Goal: Complete application form

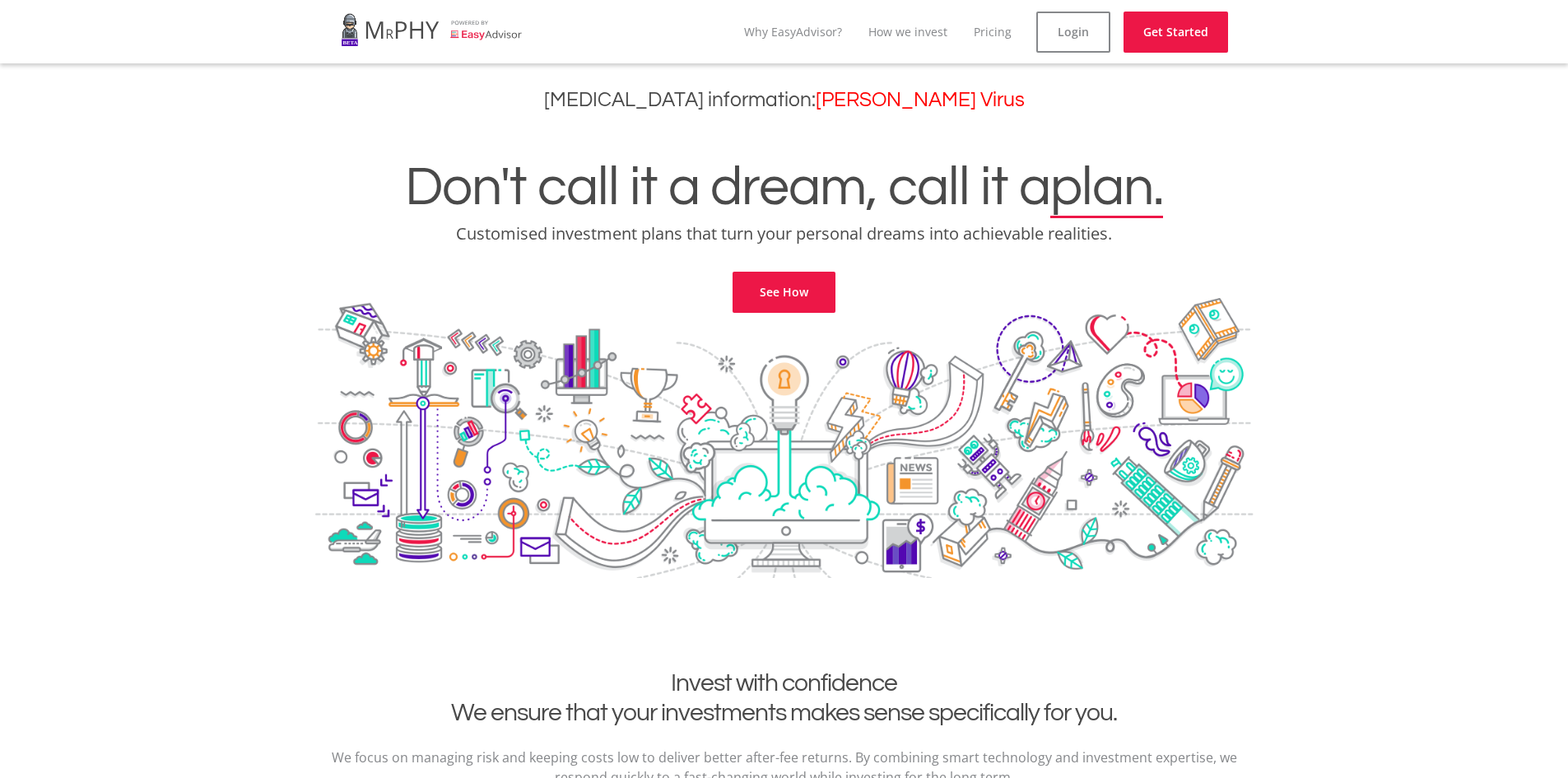
click at [751, 269] on div "Don't call it a dream, call it a plan. Customised investment plans that turn yo…" at bounding box center [784, 216] width 1543 height 194
click at [751, 321] on div at bounding box center [784, 462] width 938 height 329
click at [758, 306] on link "See How" at bounding box center [784, 292] width 103 height 41
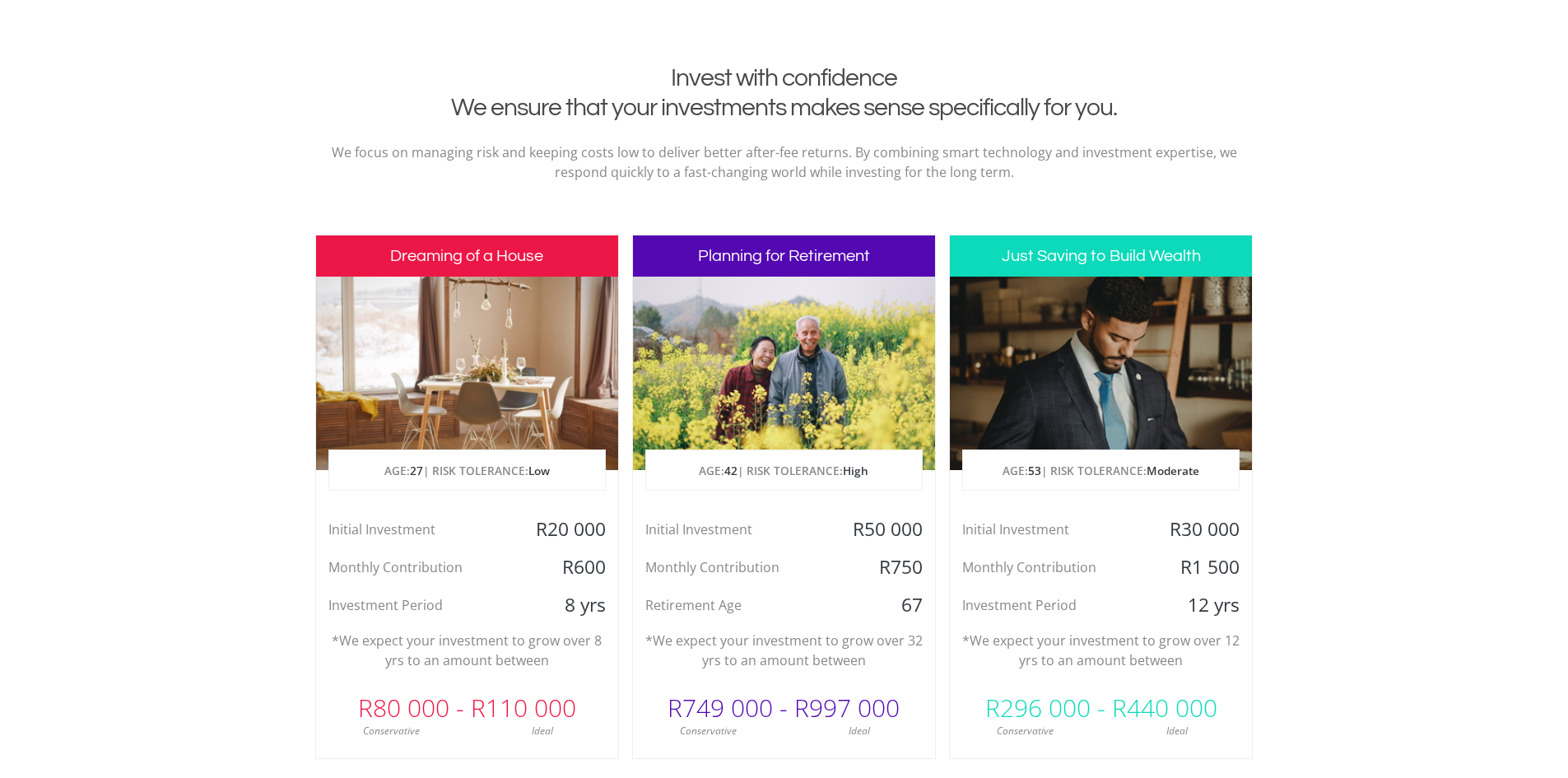
scroll to position [669, 0]
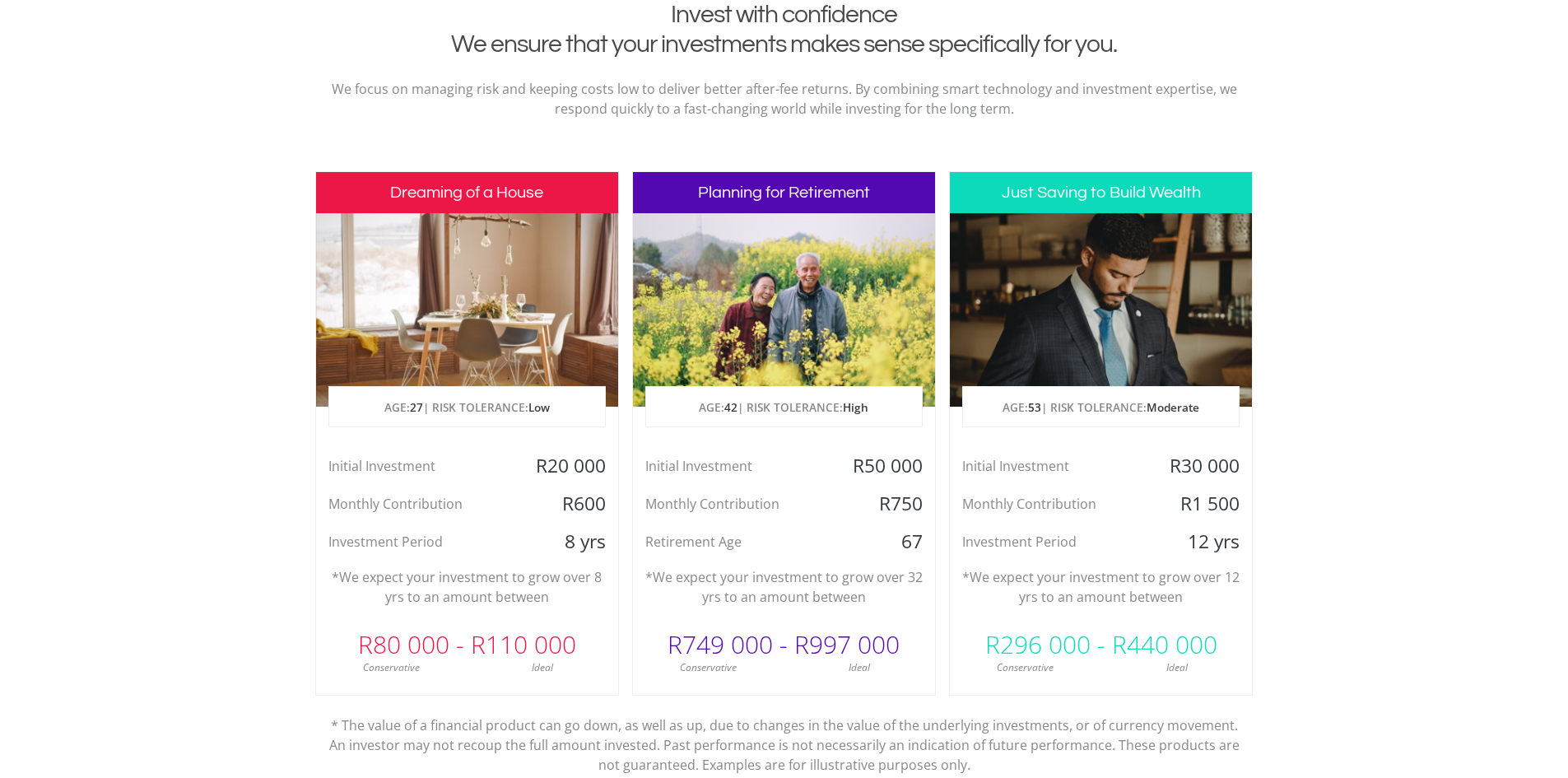
click at [791, 528] on div "Initial Investment R50 000 Monthly Contribution R750 Retirement Age 67" at bounding box center [784, 504] width 302 height 100
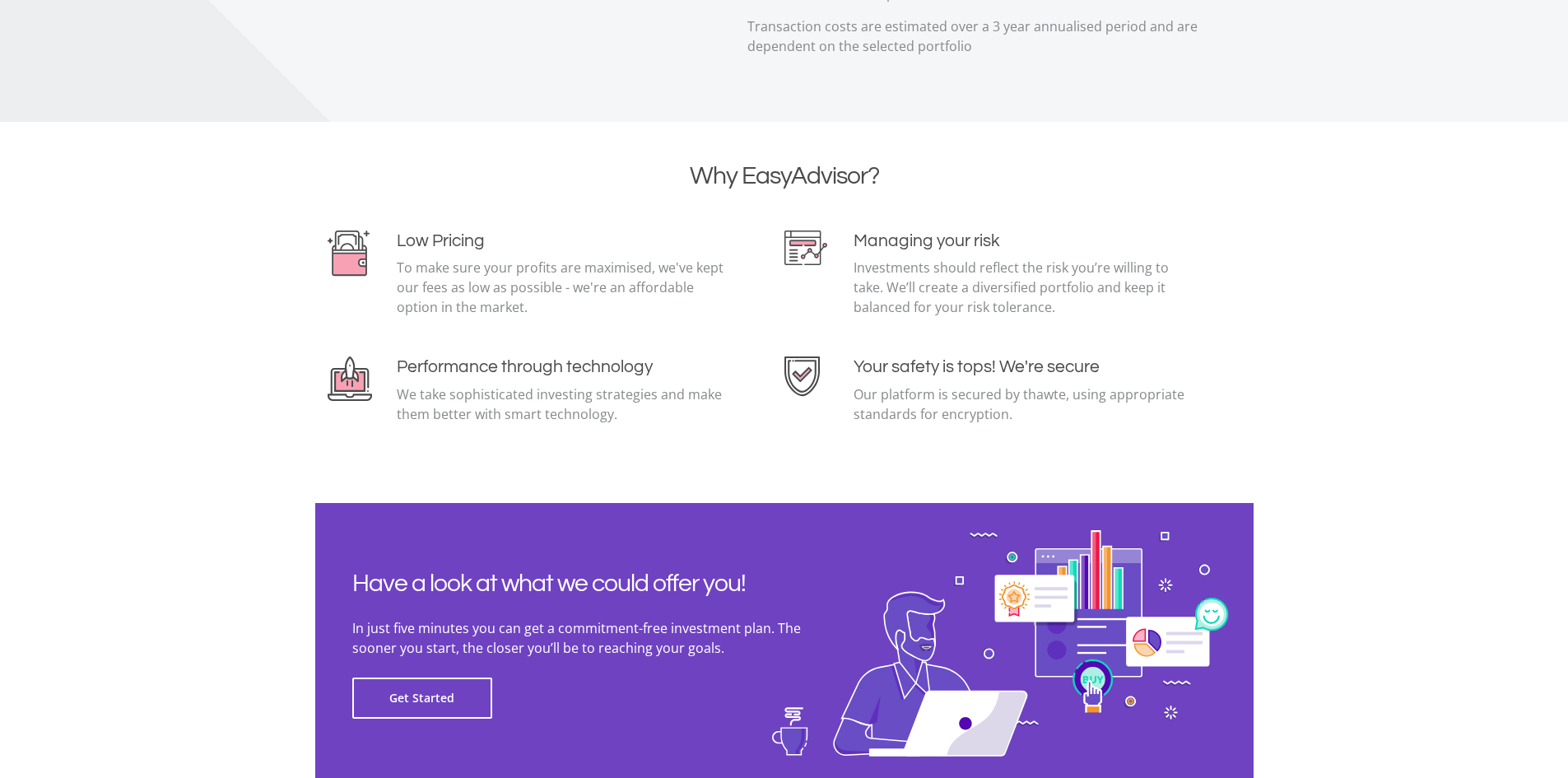
scroll to position [3468, 0]
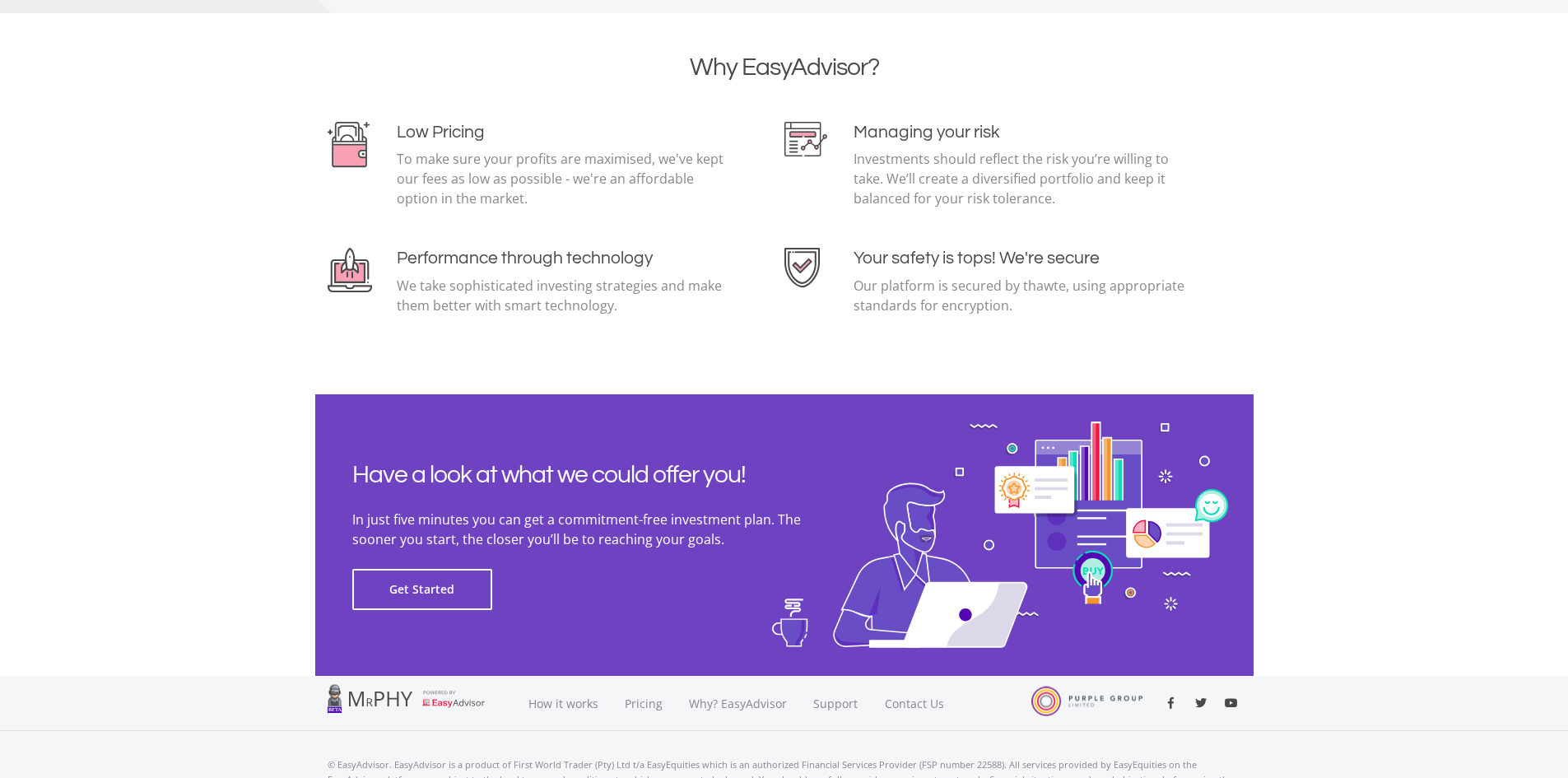
click at [390, 617] on section "Have a look at what we could offer you! In just five minutes you can get a comm…" at bounding box center [784, 535] width 938 height 282
click at [397, 589] on button "Get Started" at bounding box center [422, 589] width 140 height 41
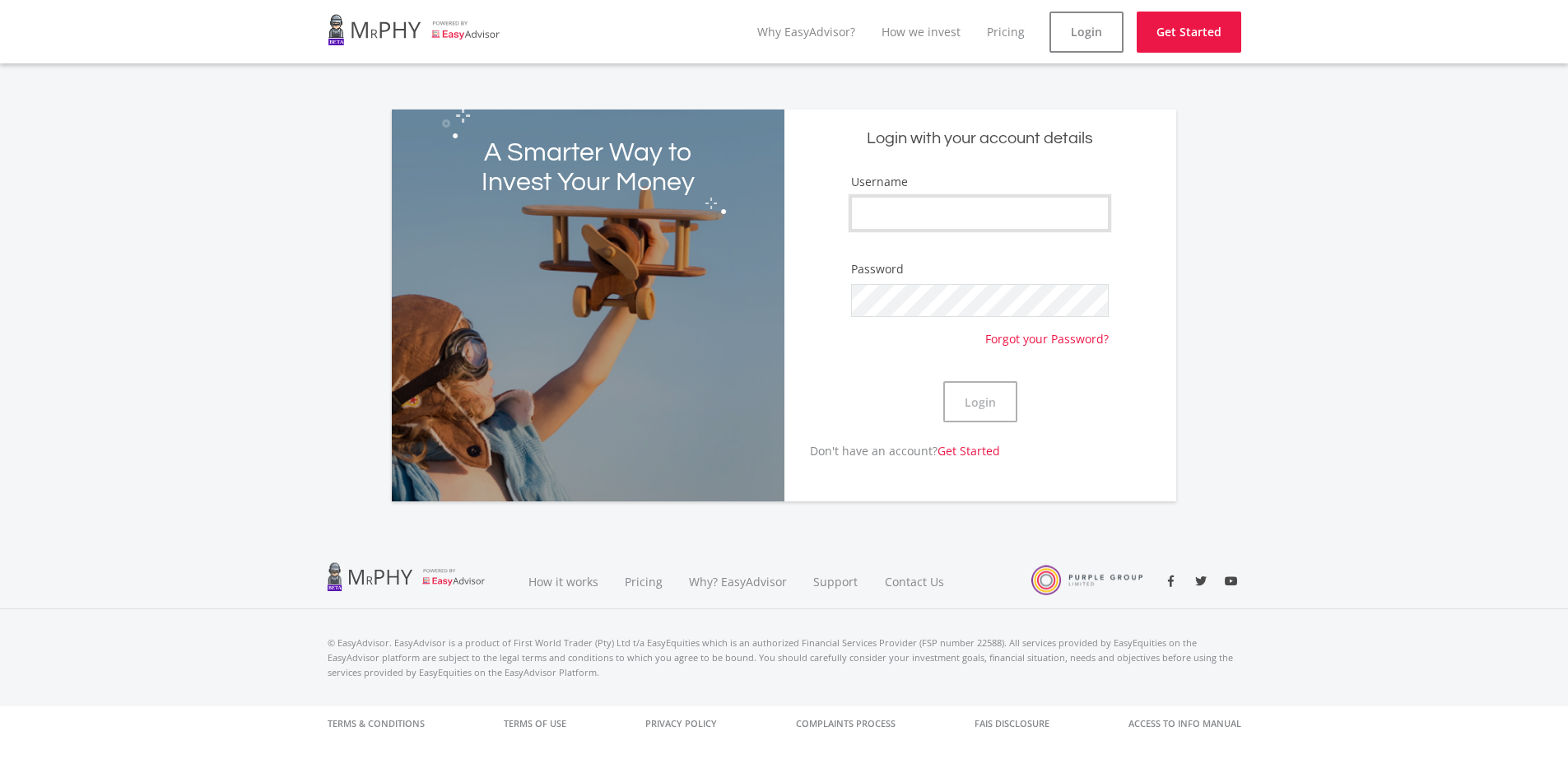
click at [1045, 203] on input "Username" at bounding box center [980, 213] width 256 height 33
type input "snappylad"
click at [943, 381] on button "Login" at bounding box center [980, 402] width 74 height 41
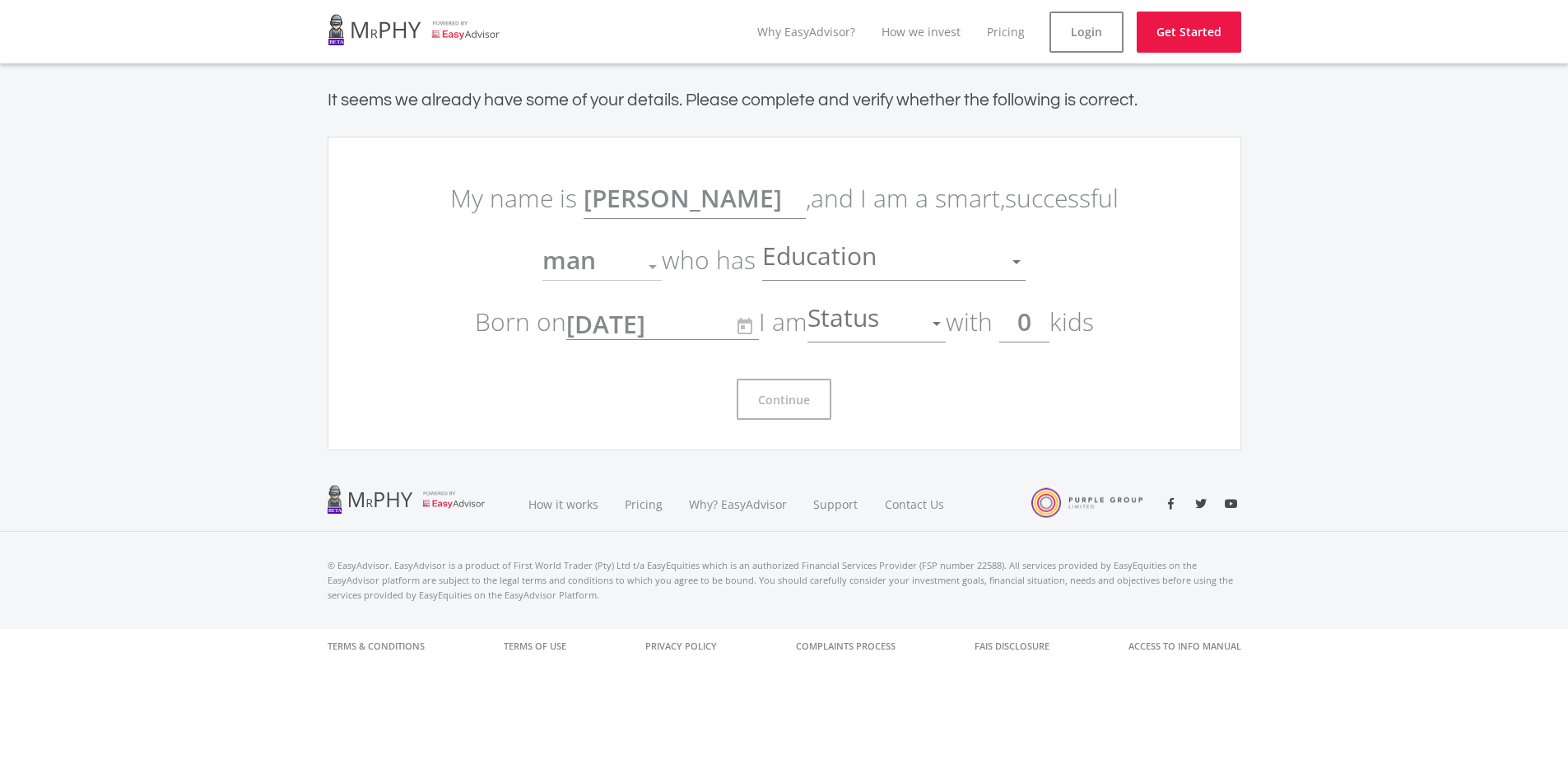
click at [1001, 256] on div at bounding box center [1015, 261] width 31 height 31
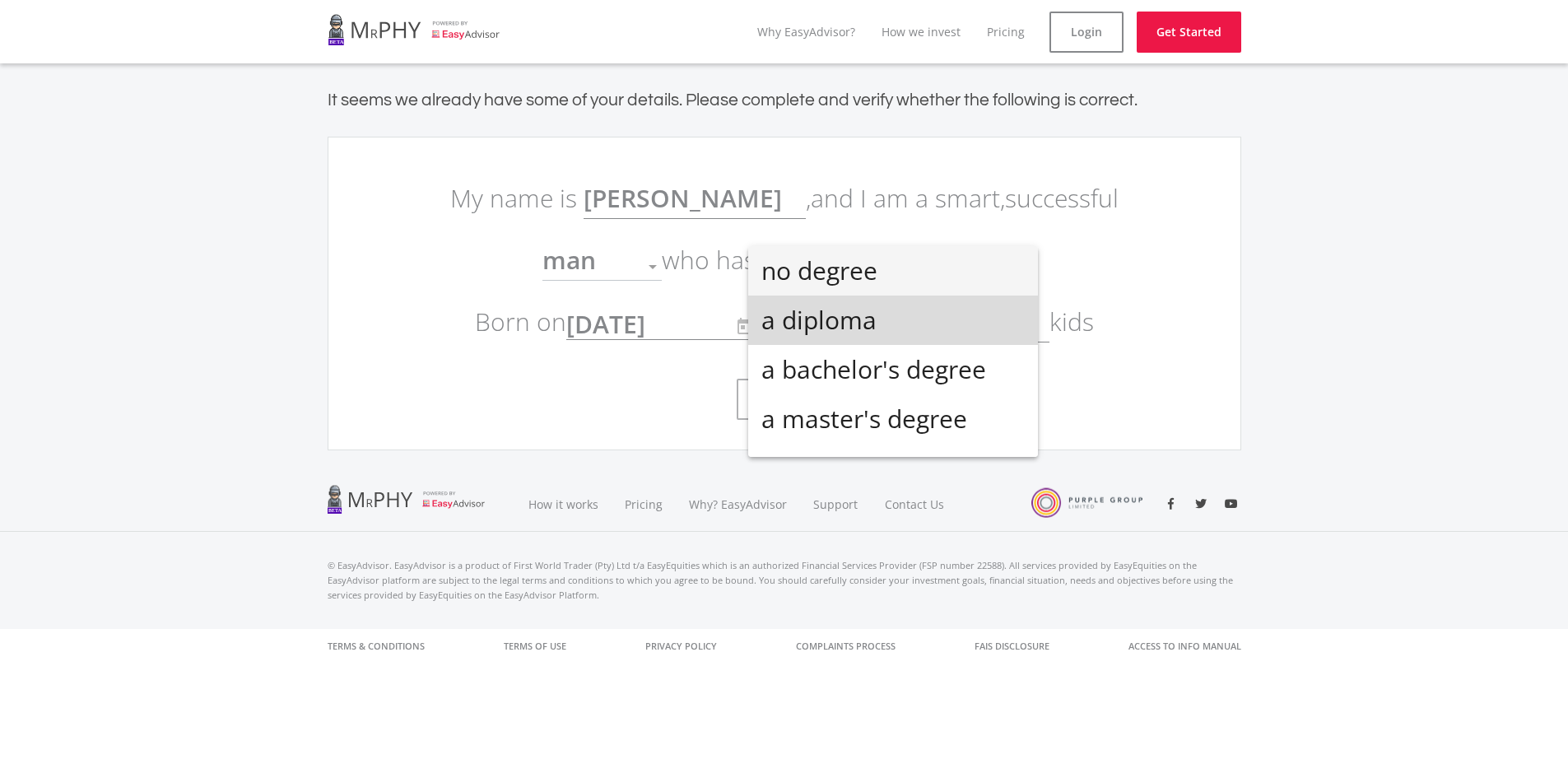
click at [898, 327] on span "a diploma" at bounding box center [892, 320] width 263 height 49
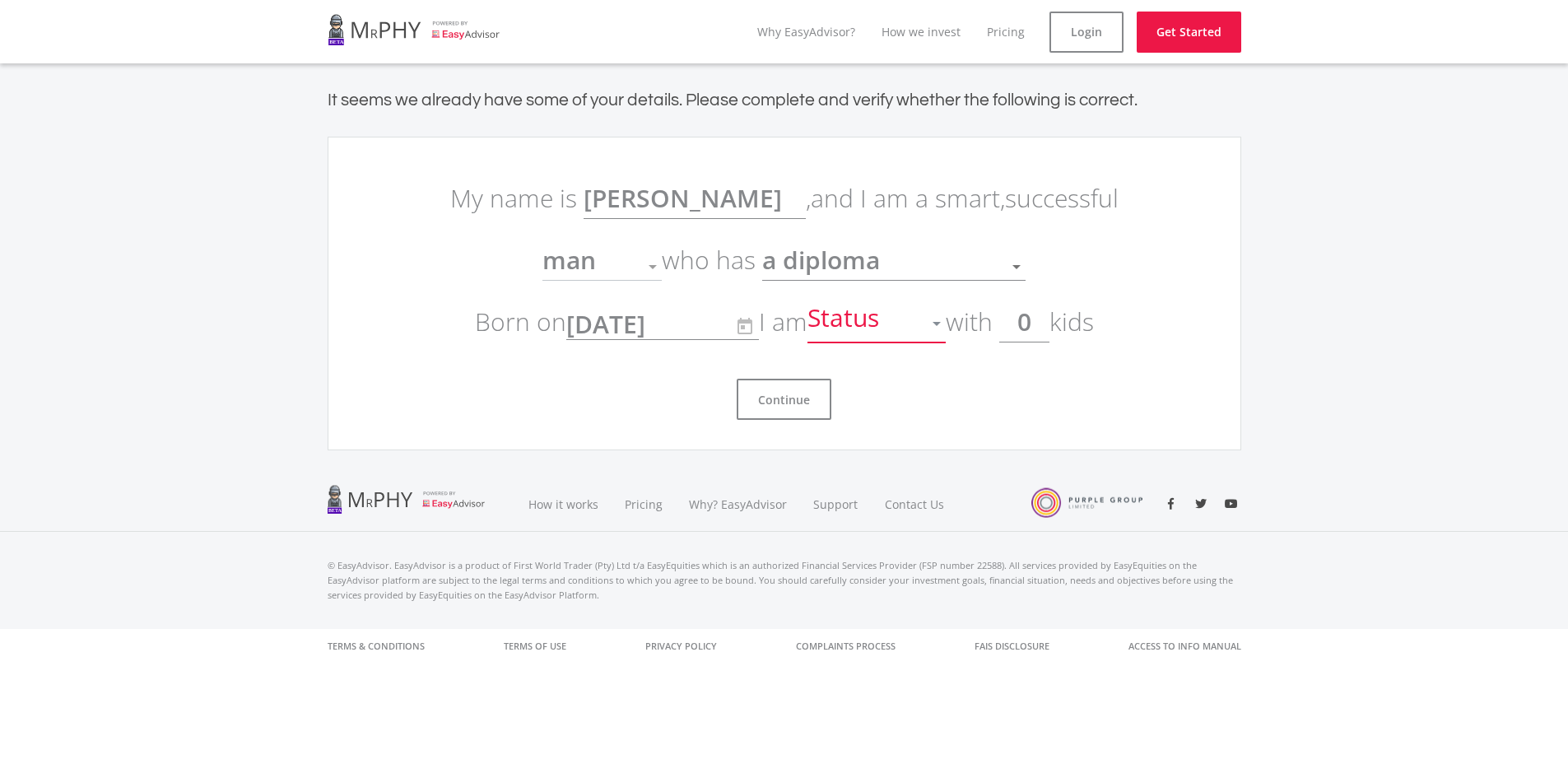
click at [890, 323] on div "Status" at bounding box center [864, 323] width 113 height 31
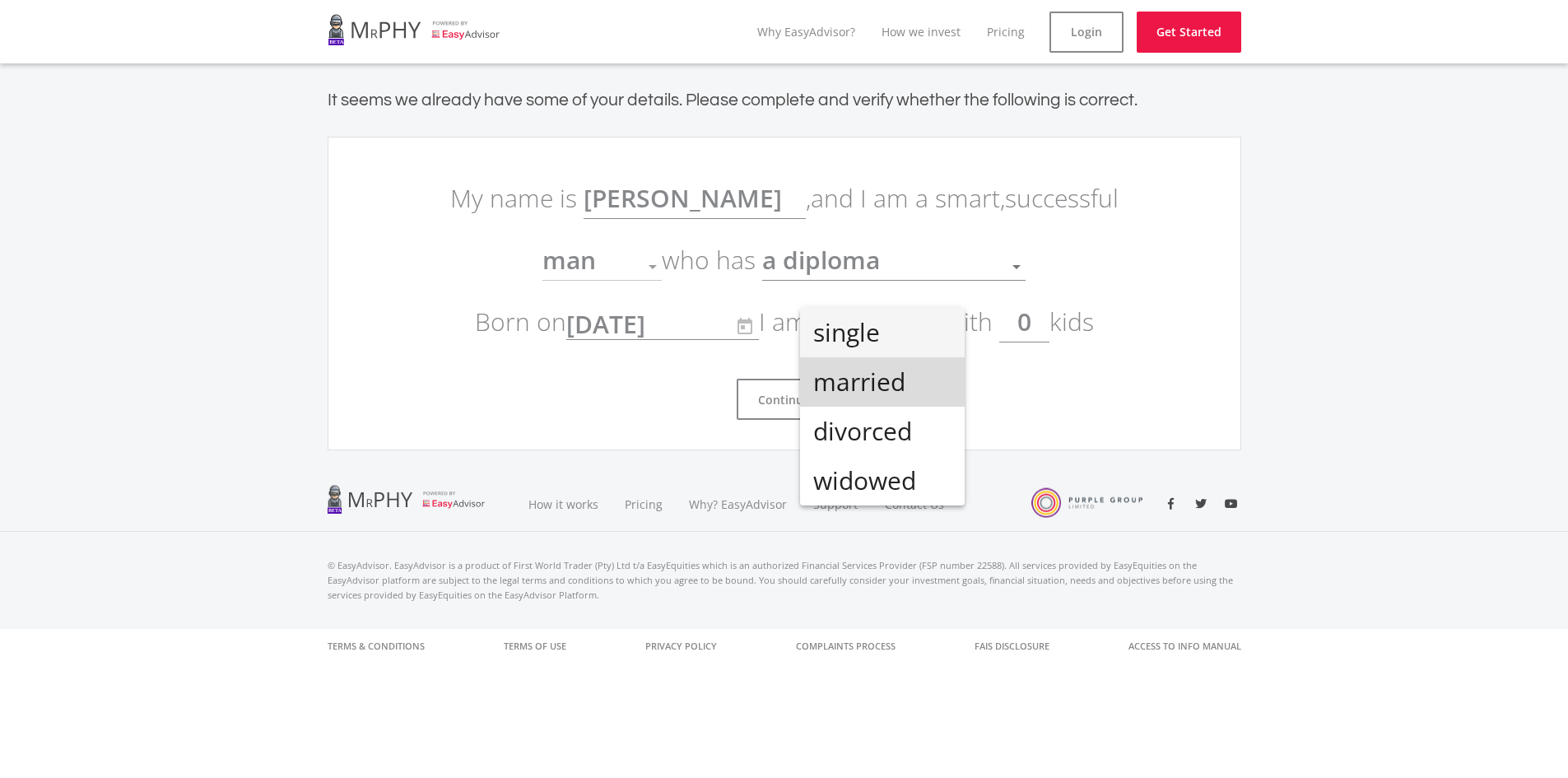
click at [873, 386] on span "married" at bounding box center [882, 382] width 139 height 49
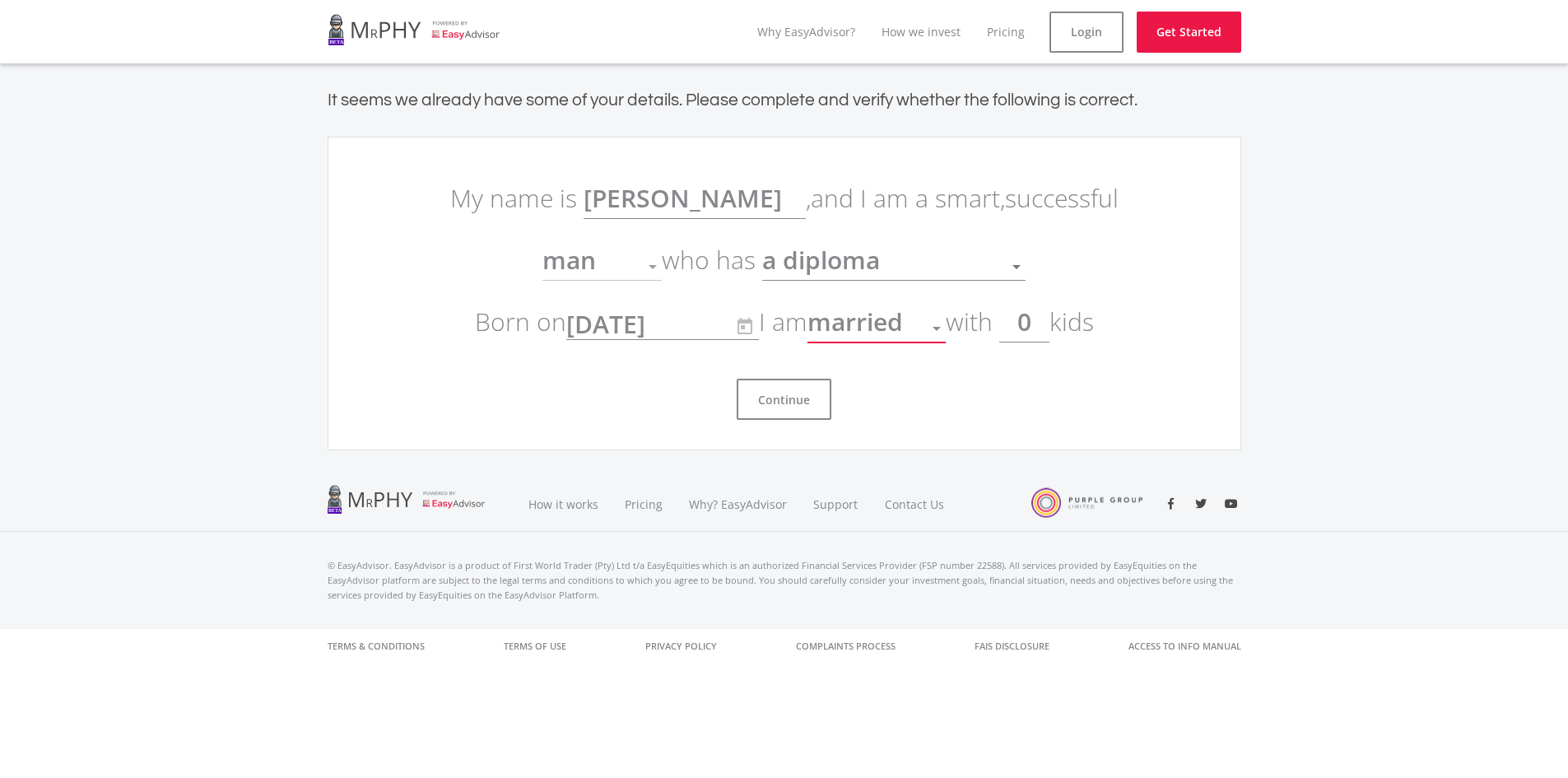
click at [1048, 319] on input "0" at bounding box center [1024, 322] width 50 height 41
type input "1"
click at [847, 413] on div "Continue" at bounding box center [784, 393] width 691 height 55
click at [751, 395] on button "Continue" at bounding box center [784, 400] width 94 height 41
click at [806, 405] on button "Continue" at bounding box center [784, 400] width 94 height 41
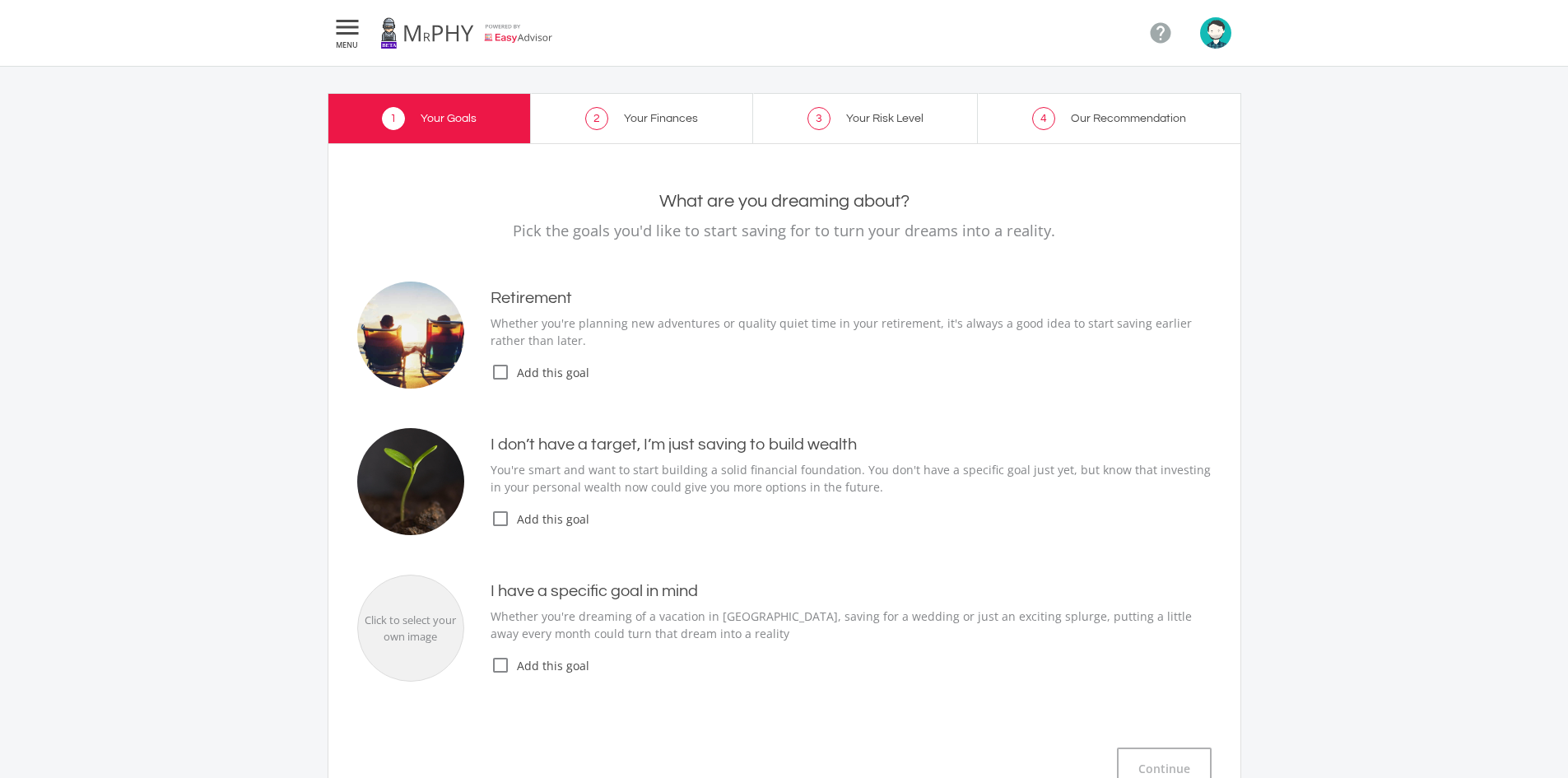
click at [518, 377] on span "Add this goal" at bounding box center [861, 372] width 701 height 17
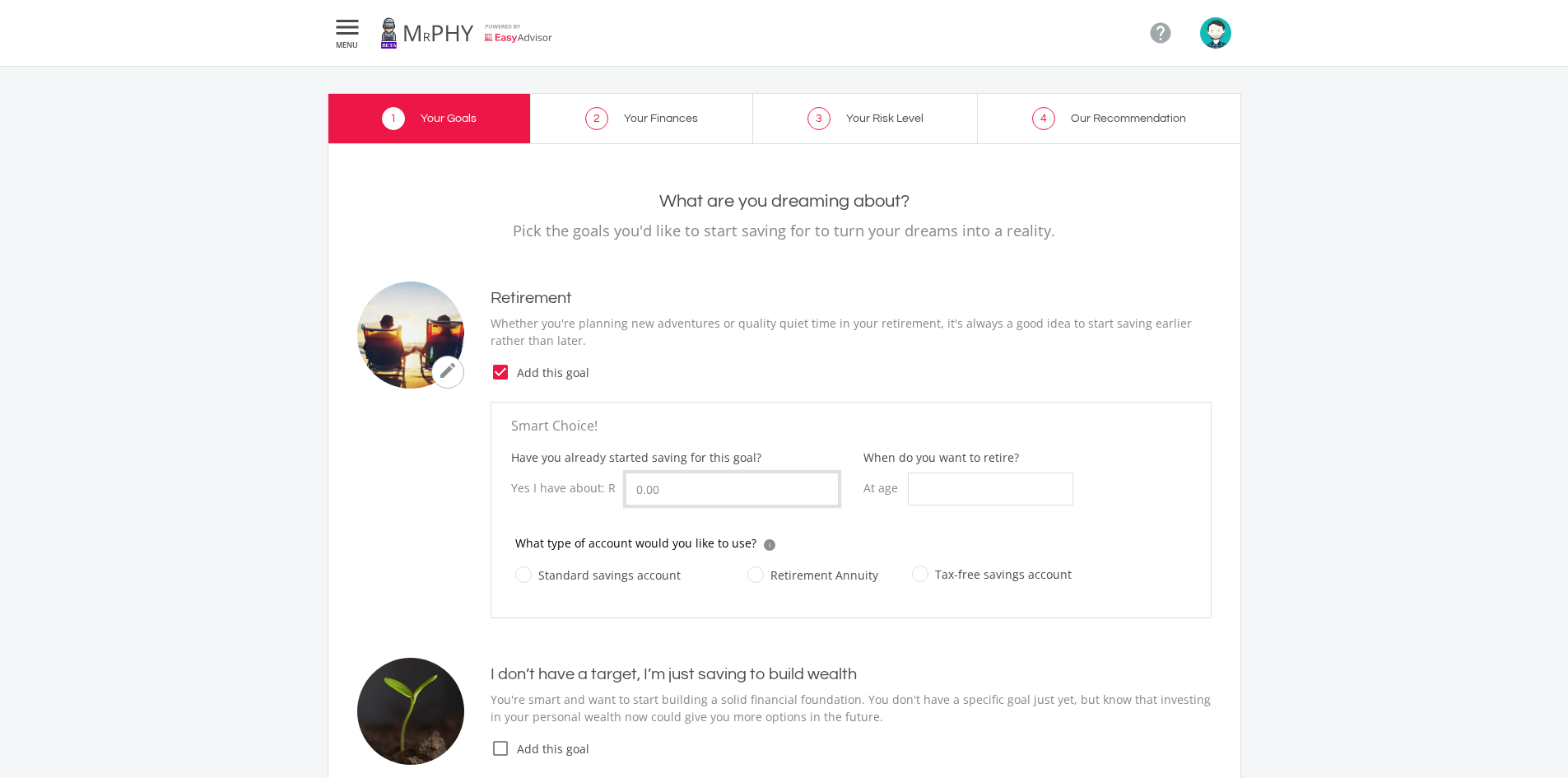
click at [705, 493] on input "Have you already started saving for this goal?" at bounding box center [732, 488] width 213 height 33
type input "130,000.00"
click at [1050, 494] on input "When do you want to retire?" at bounding box center [990, 488] width 165 height 33
type input "65"
click at [635, 573] on label "Standard savings account" at bounding box center [597, 575] width 165 height 21
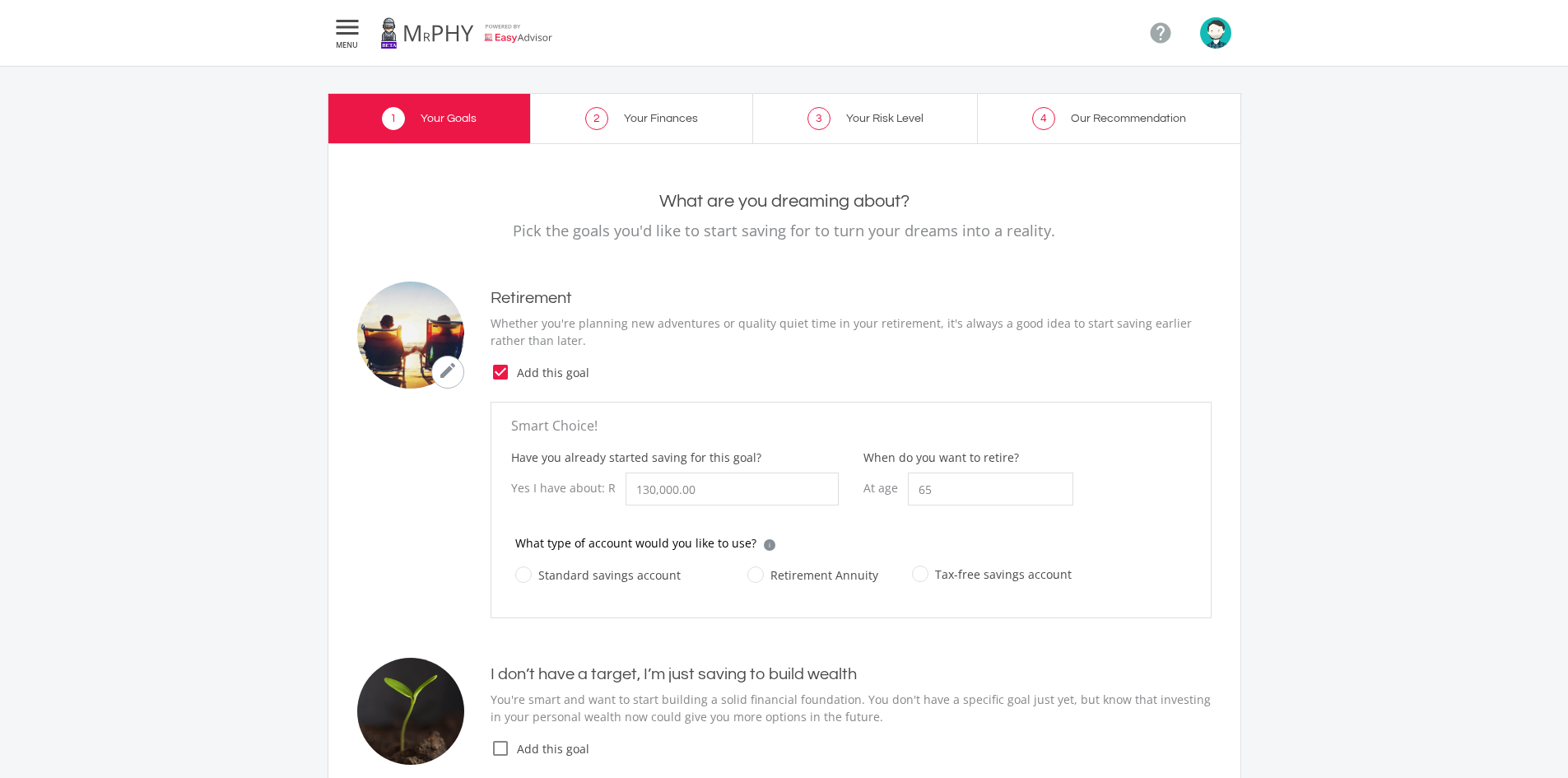
click at [635, 573] on input "Standard savings account" at bounding box center [581, 584] width 165 height 33
radio input "true"
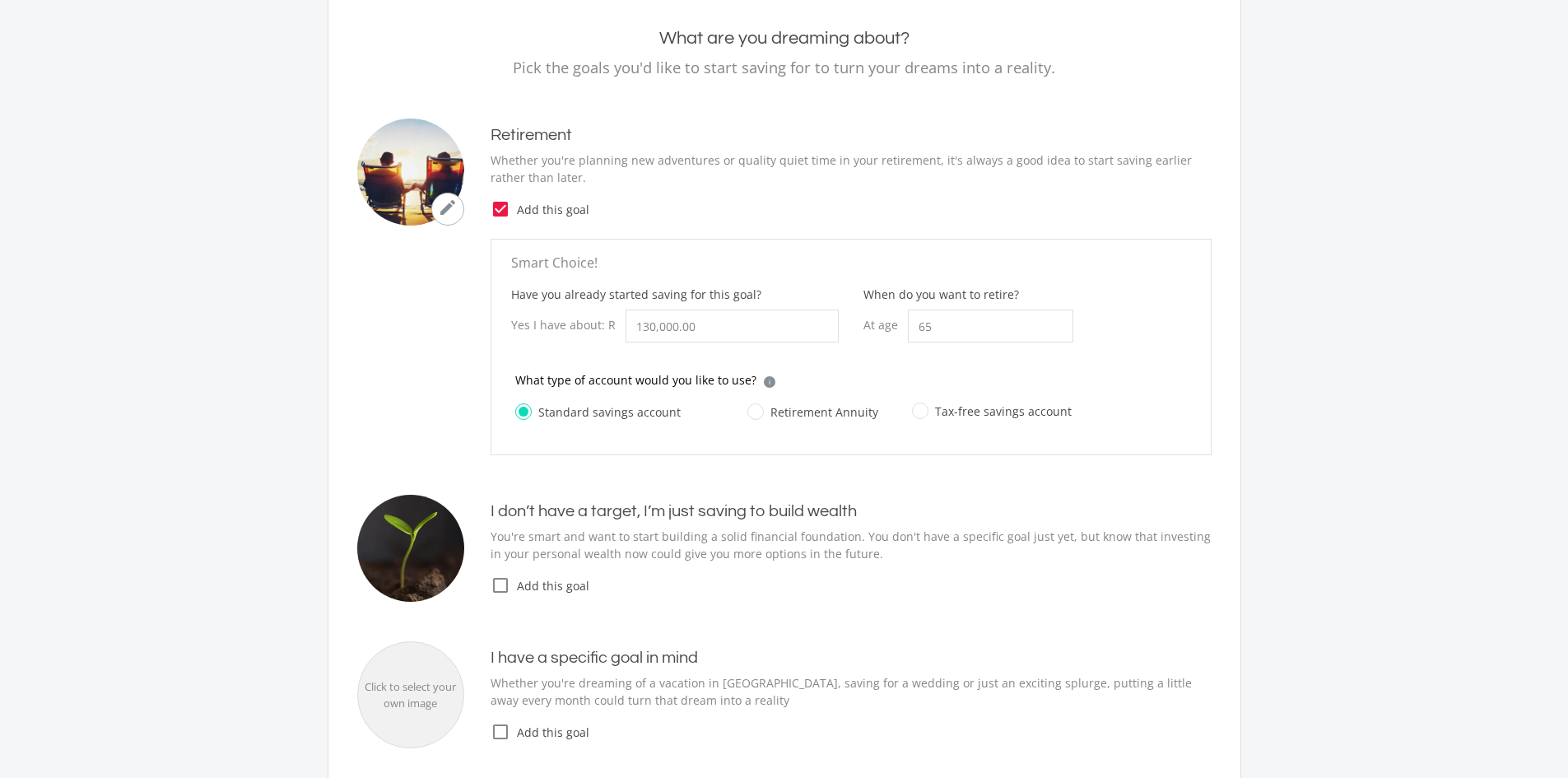
scroll to position [165, 0]
click at [492, 582] on icon "check_box_outline_blank" at bounding box center [500, 583] width 20 height 20
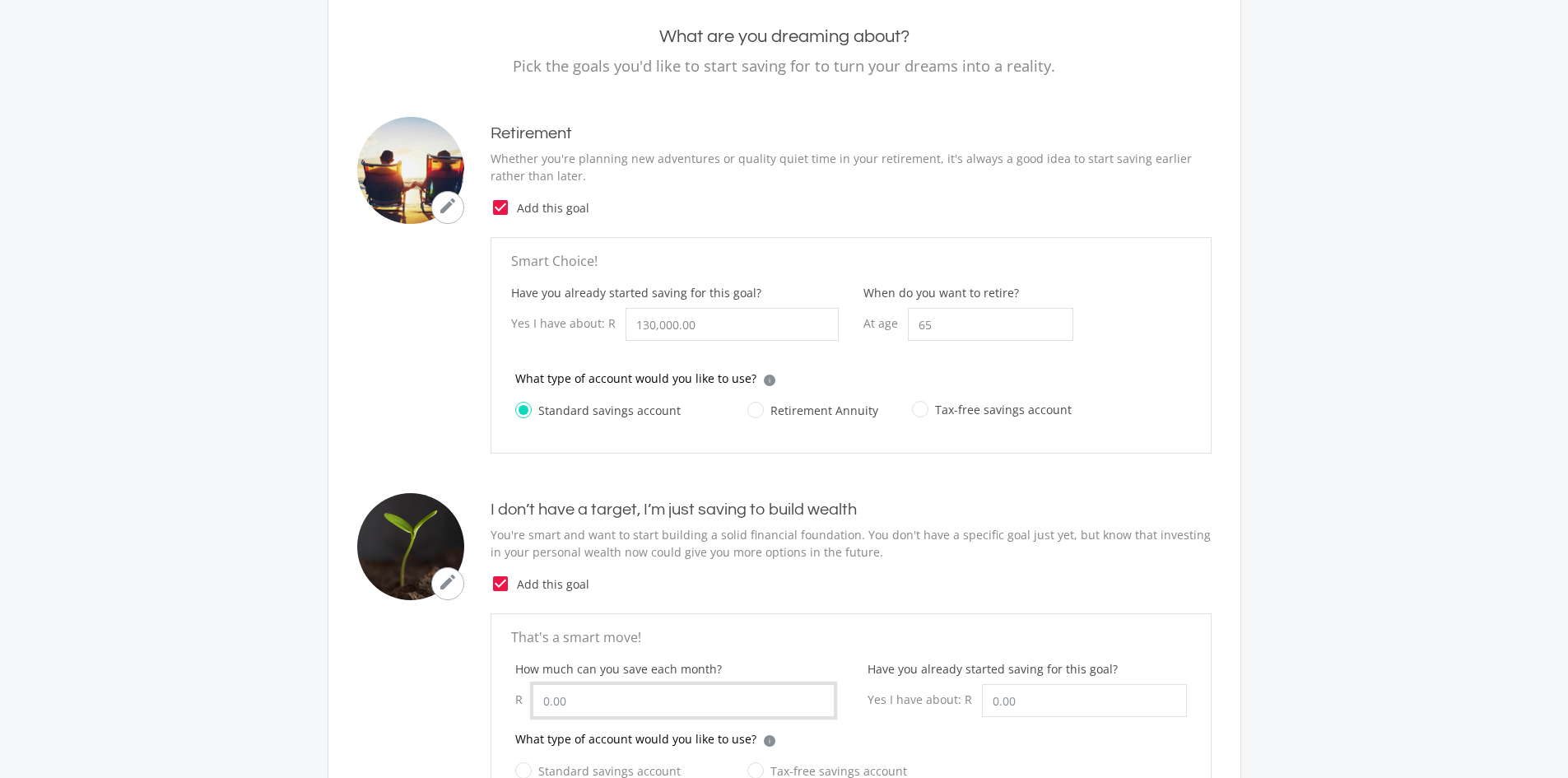
click at [698, 703] on input "How much can you save each month?" at bounding box center [684, 700] width 302 height 33
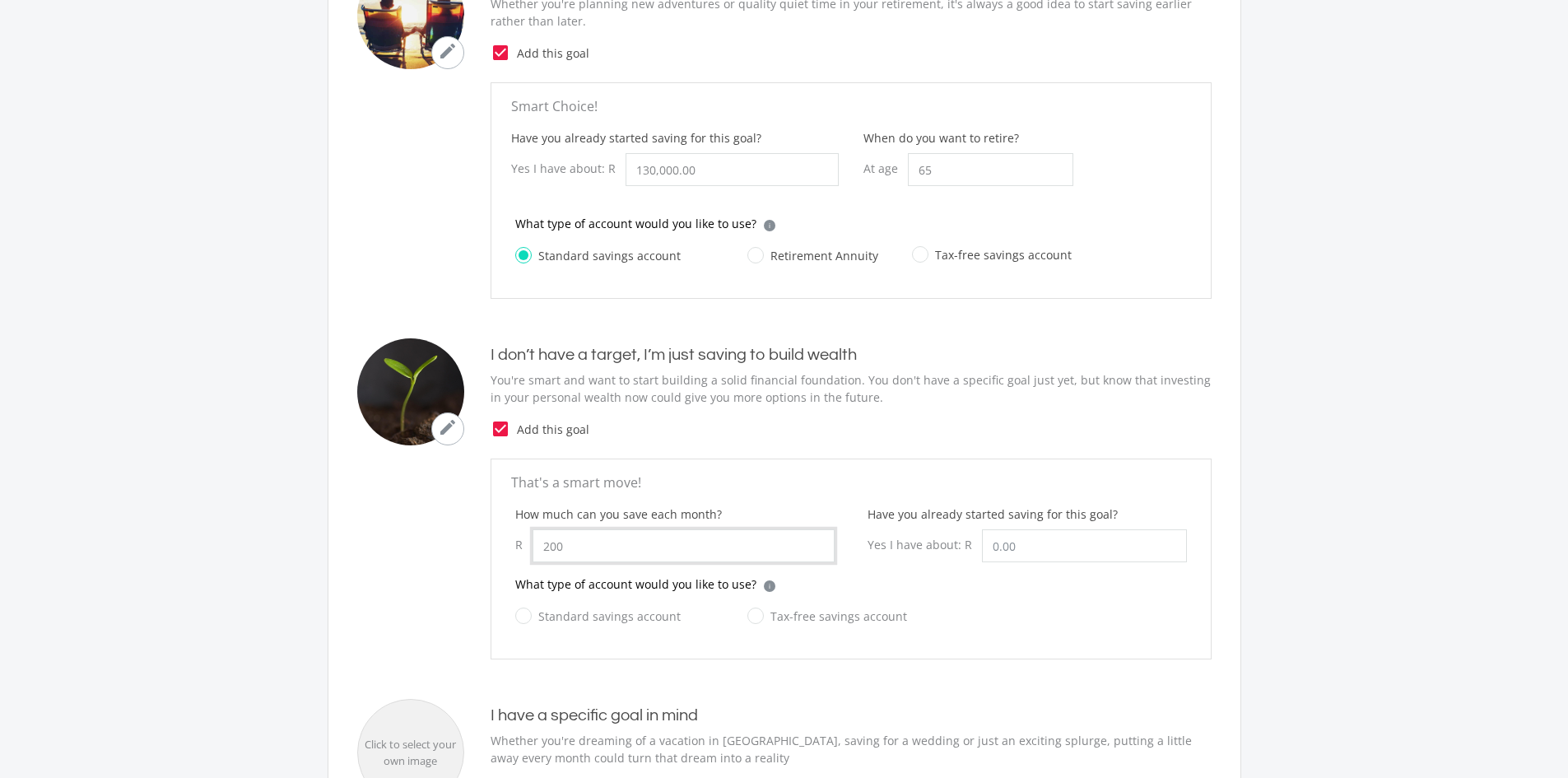
scroll to position [329, 0]
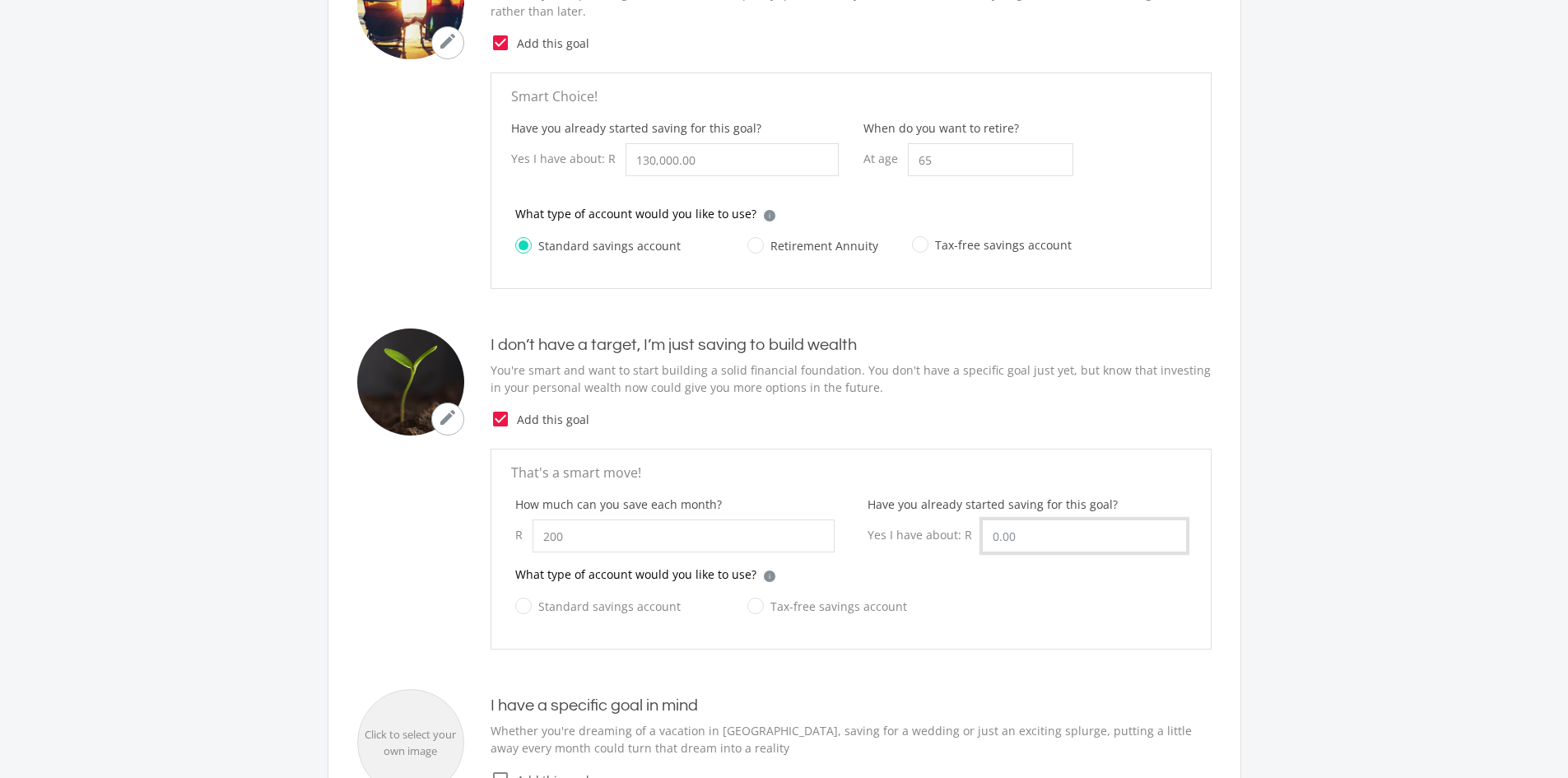
type input "200.00"
click at [1090, 540] on input "Have you already started saving for this goal?" at bounding box center [1083, 536] width 205 height 33
type input "0.00"
click at [620, 607] on label "Standard savings account" at bounding box center [597, 606] width 165 height 21
click at [620, 607] on input "Standard savings account" at bounding box center [581, 615] width 165 height 33
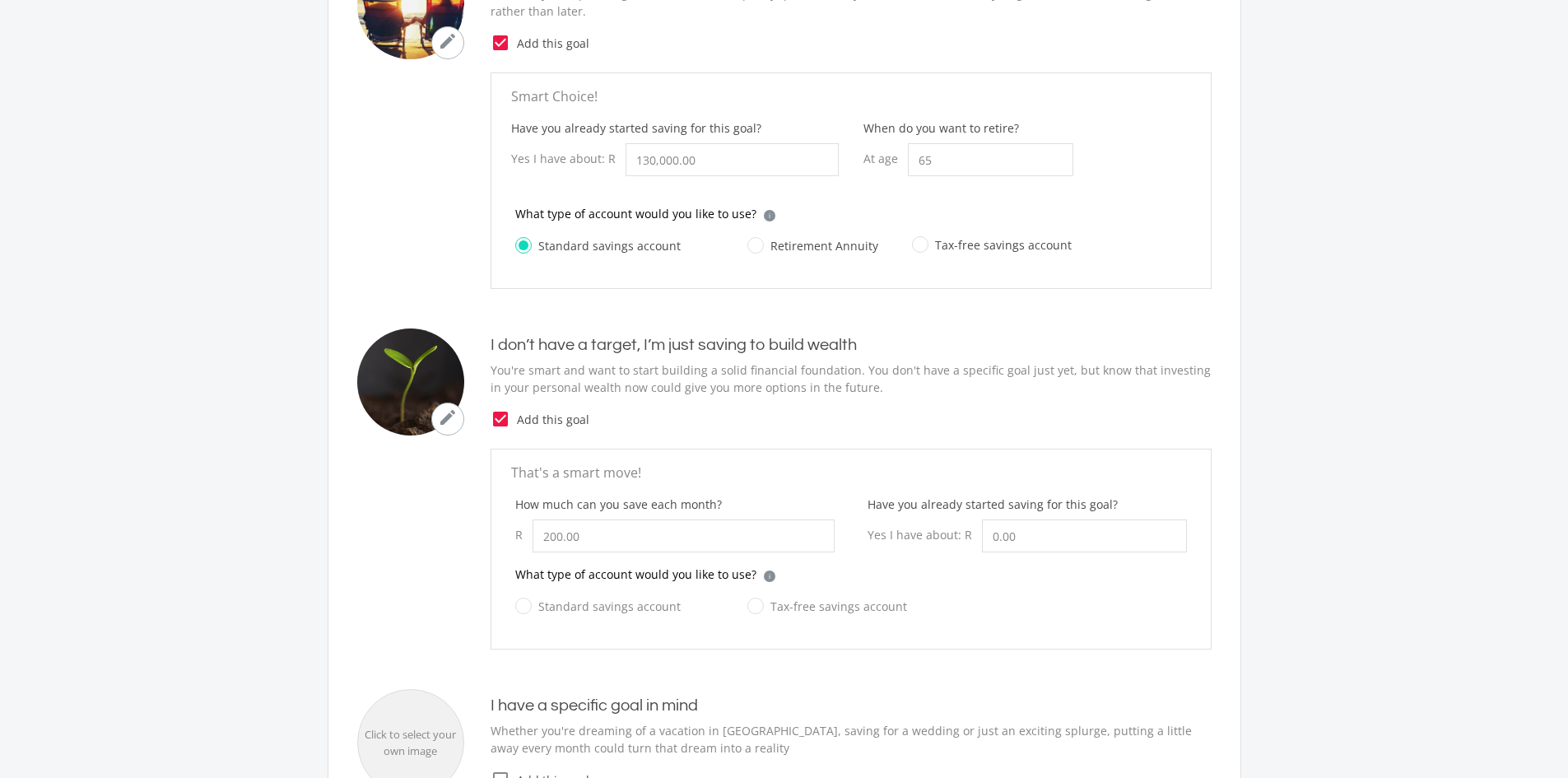
radio input "true"
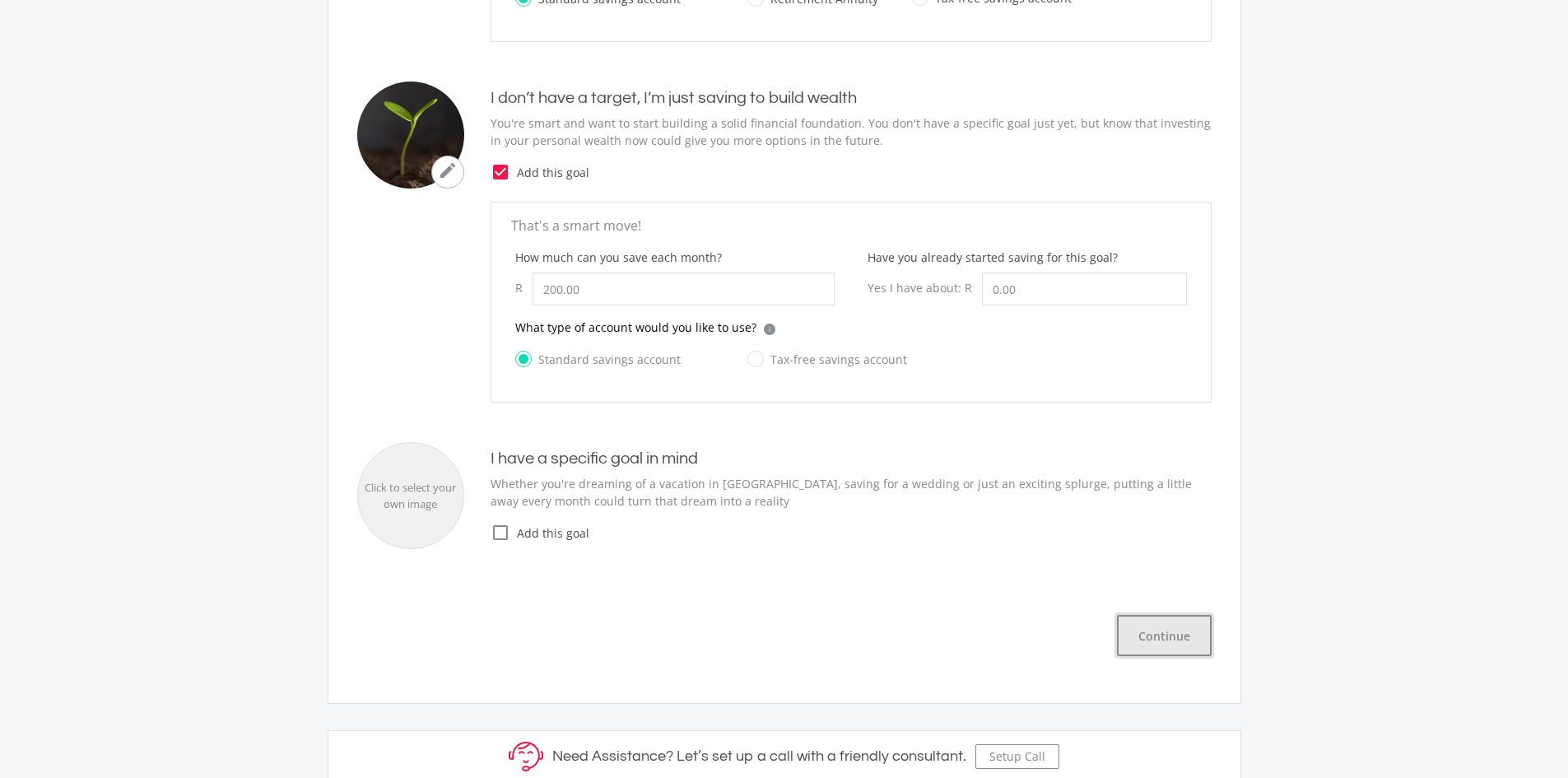
click at [1136, 625] on button "Continue" at bounding box center [1164, 636] width 94 height 41
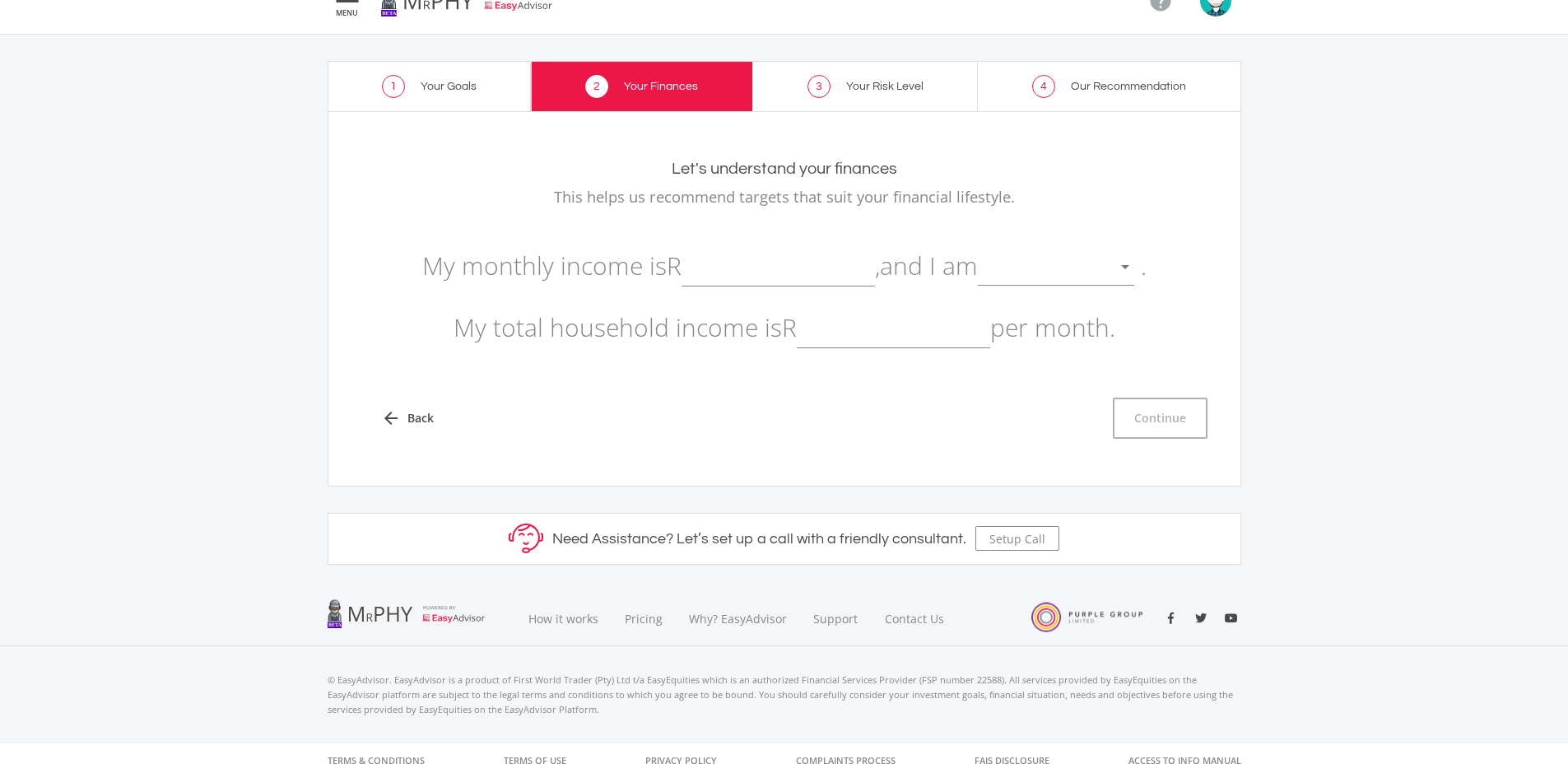
scroll to position [32, 0]
click at [813, 279] on input "text" at bounding box center [778, 266] width 193 height 41
type input "42,000.00"
click at [1034, 263] on div at bounding box center [1044, 267] width 132 height 31
click at [1081, 260] on span "not retired" at bounding box center [1065, 255] width 157 height 49
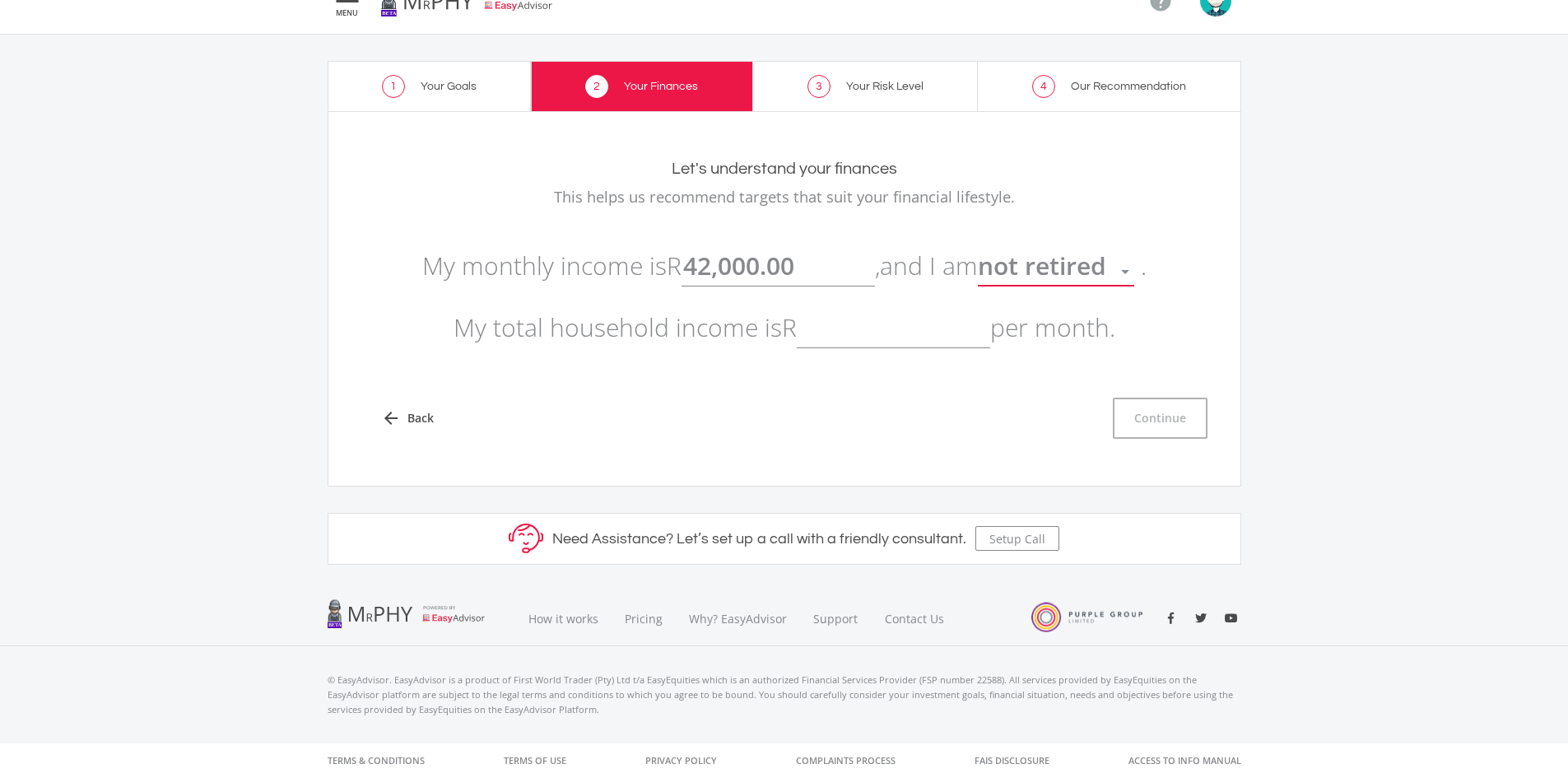
click at [857, 327] on input "text" at bounding box center [893, 328] width 193 height 41
type input "7"
type input "1,000,000.00"
click at [1197, 424] on button "Continue" at bounding box center [1160, 419] width 94 height 41
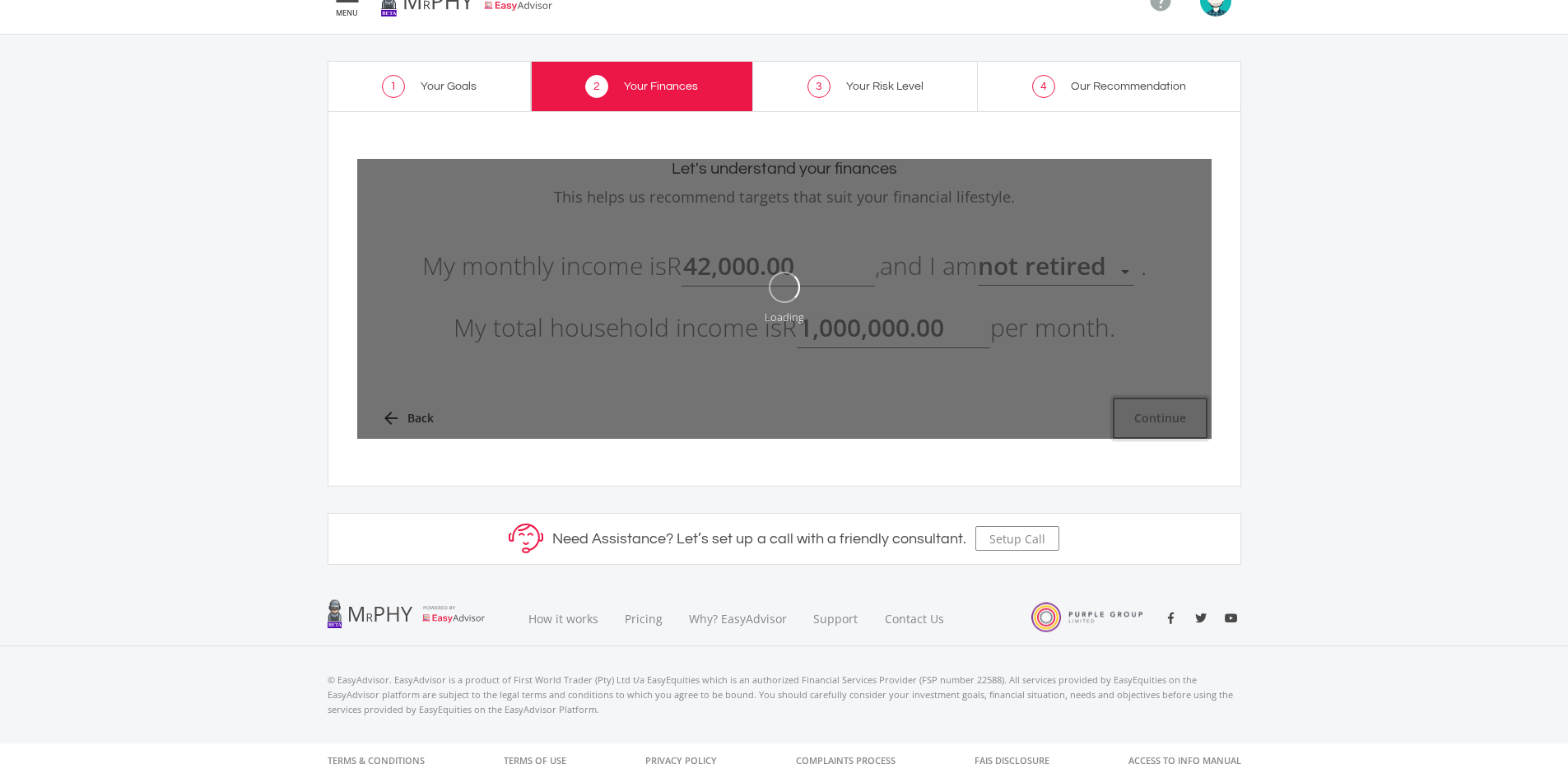
type input "42000"
type input "1000000"
type input "42,000.00"
type input "1,000,000.00"
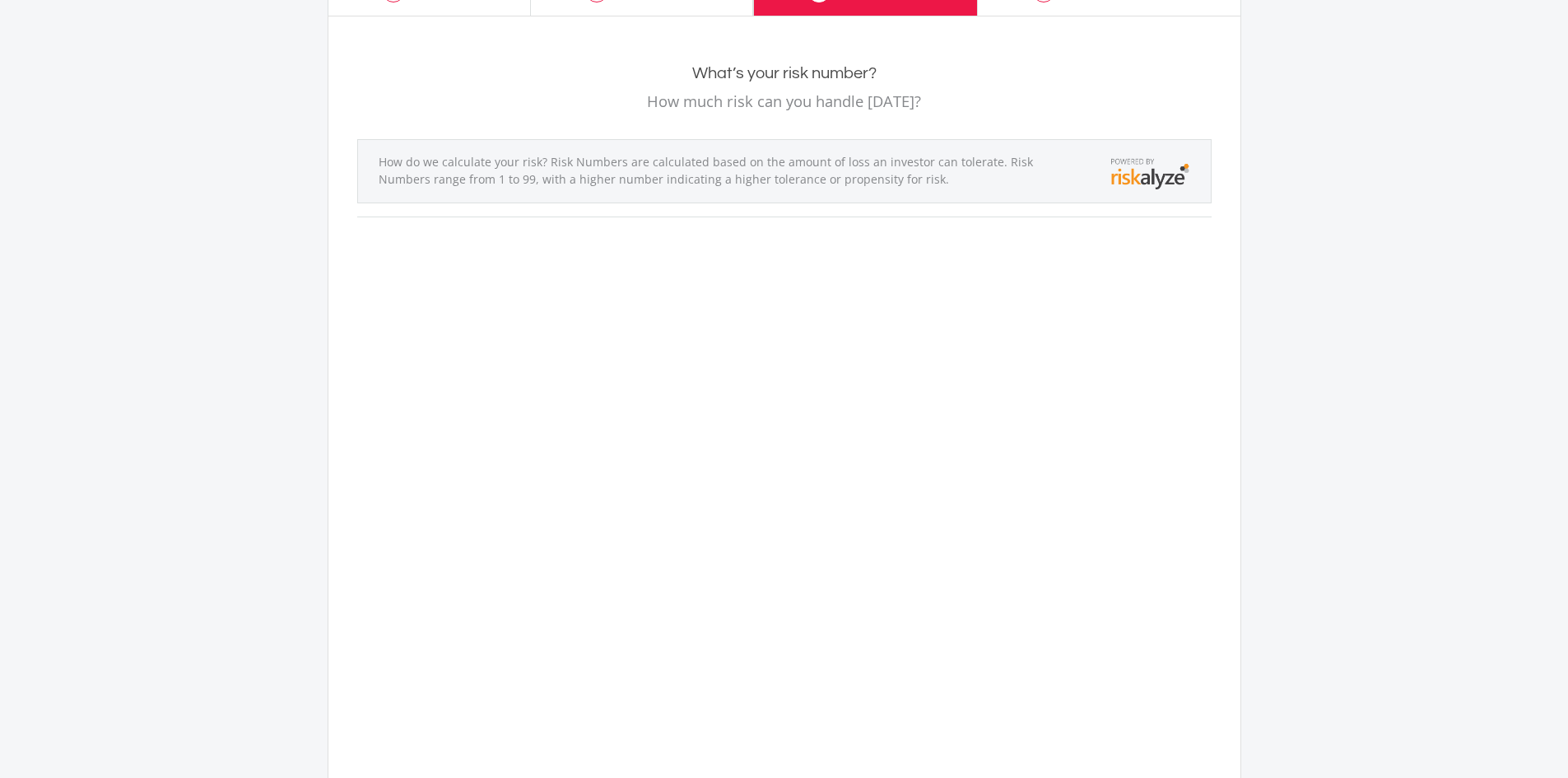
scroll to position [82, 0]
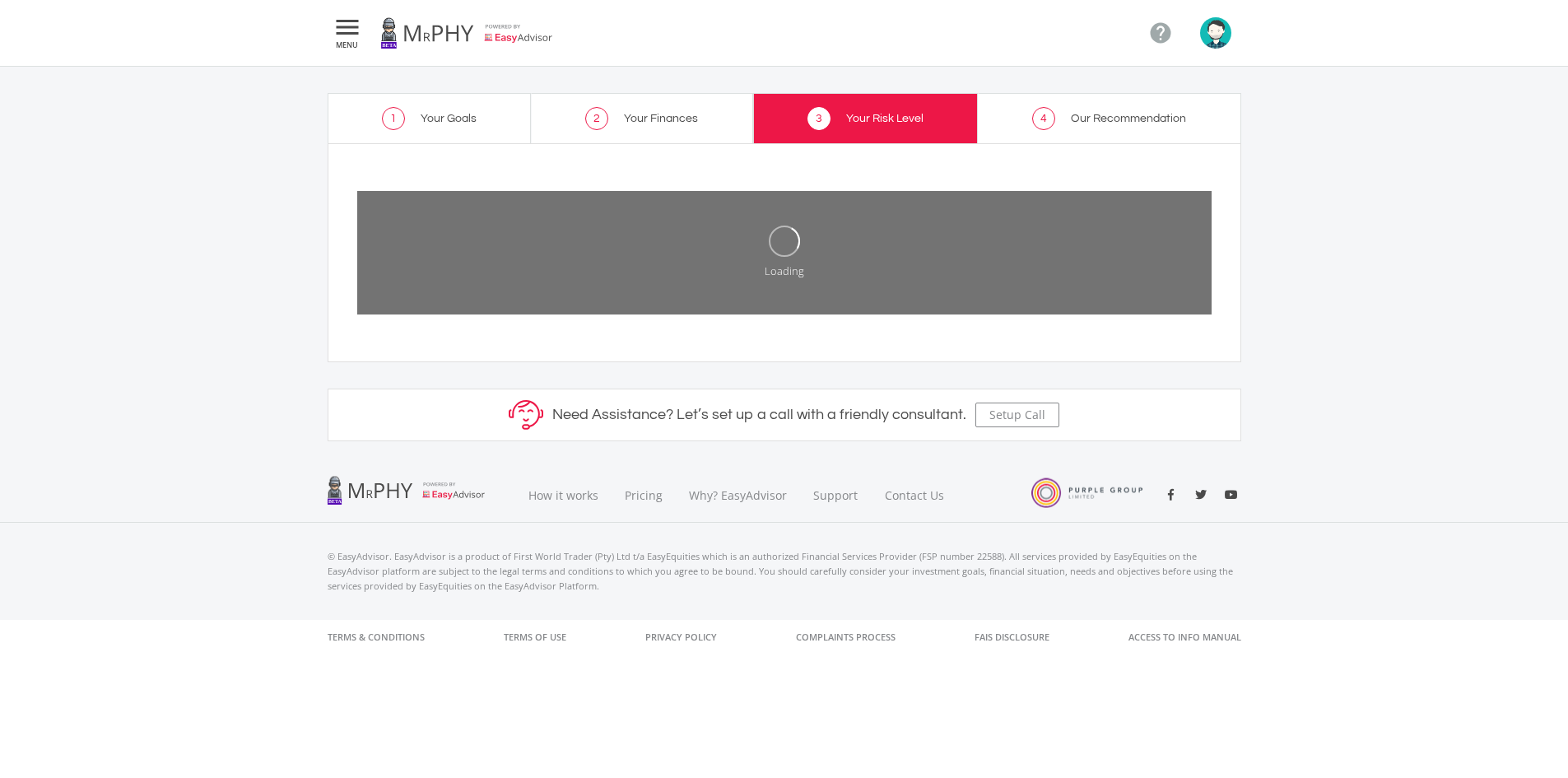
click at [670, 115] on span "Your Finances" at bounding box center [661, 119] width 74 height 11
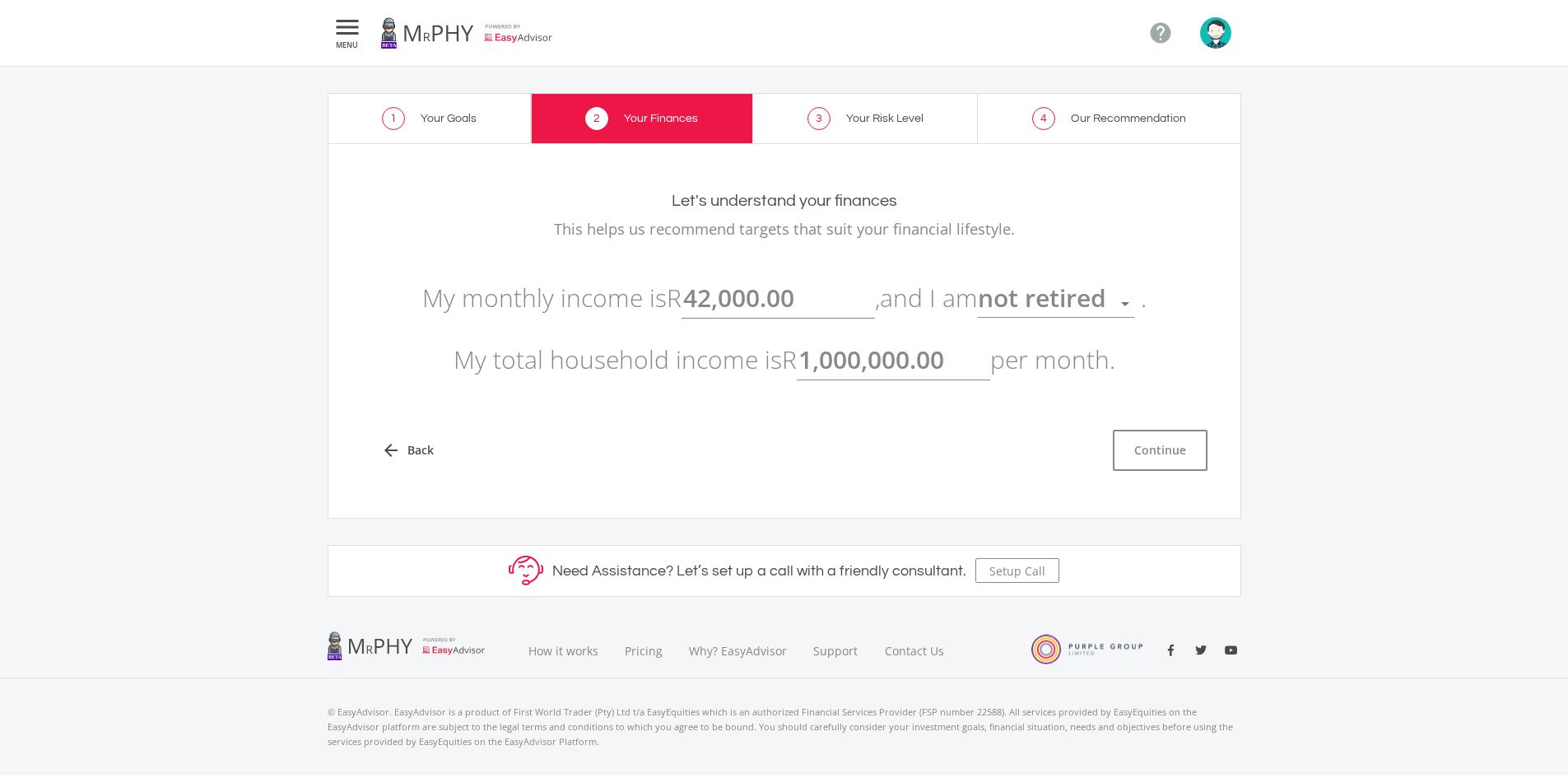
click at [900, 117] on span "Your Risk Level" at bounding box center [884, 119] width 77 height 11
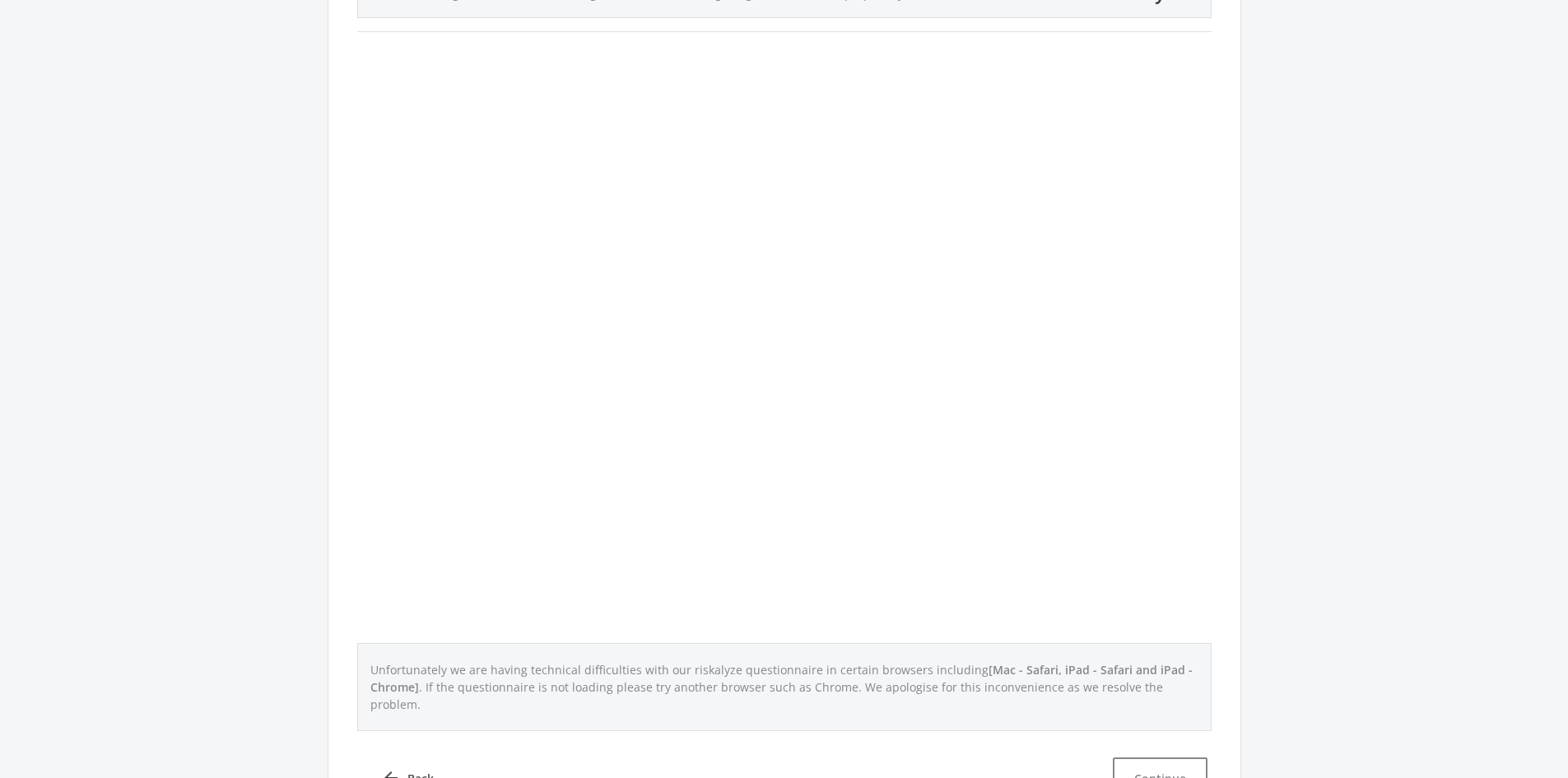
scroll to position [329, 0]
